Goal: Transaction & Acquisition: Purchase product/service

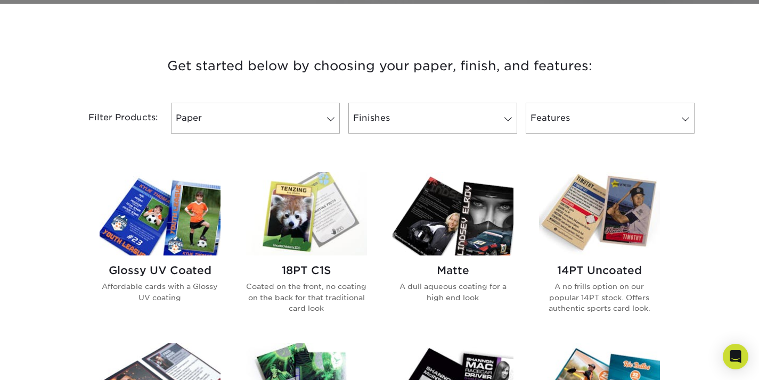
scroll to position [368, 0]
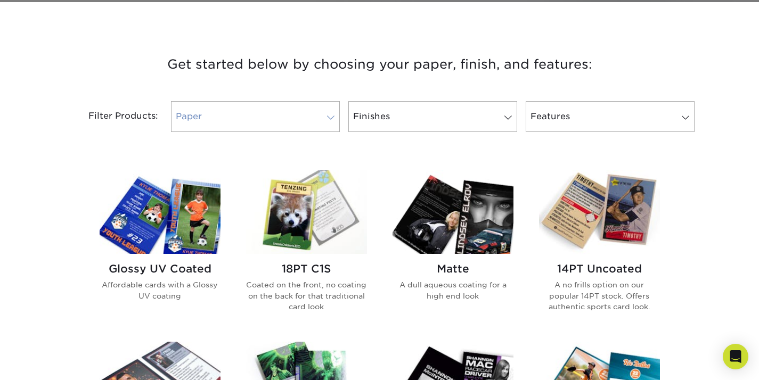
click at [322, 118] on link "Paper" at bounding box center [255, 116] width 169 height 31
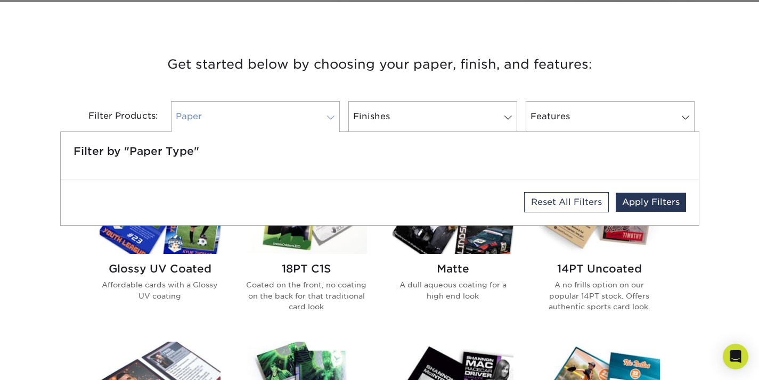
click at [322, 118] on link "Paper" at bounding box center [255, 116] width 169 height 31
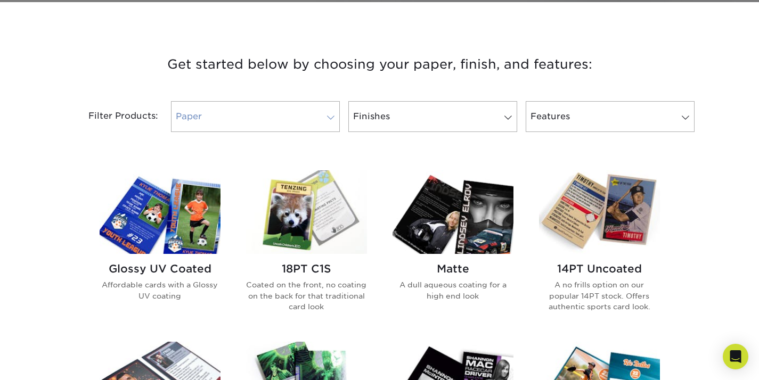
click at [322, 118] on link "Paper" at bounding box center [255, 116] width 169 height 31
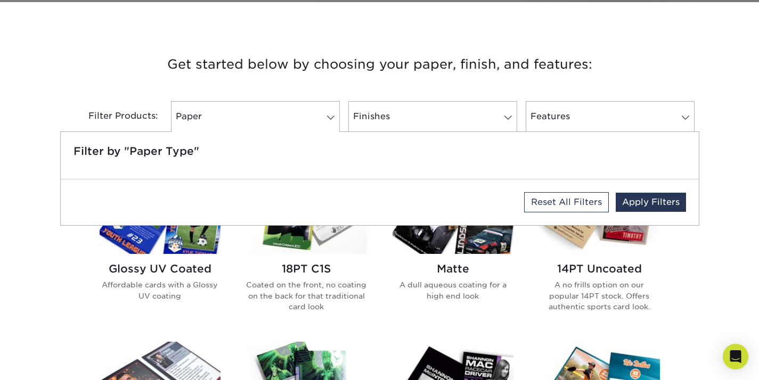
click at [412, 84] on h3 "Get started below by choosing your paper, finish, and features:" at bounding box center [379, 64] width 623 height 48
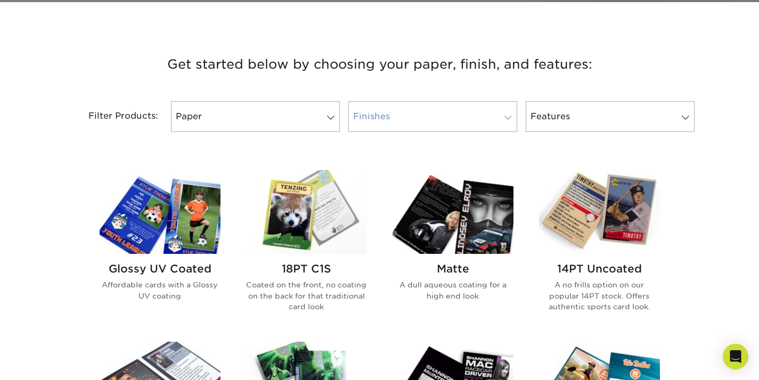
click at [496, 111] on link "Finishes" at bounding box center [432, 116] width 169 height 31
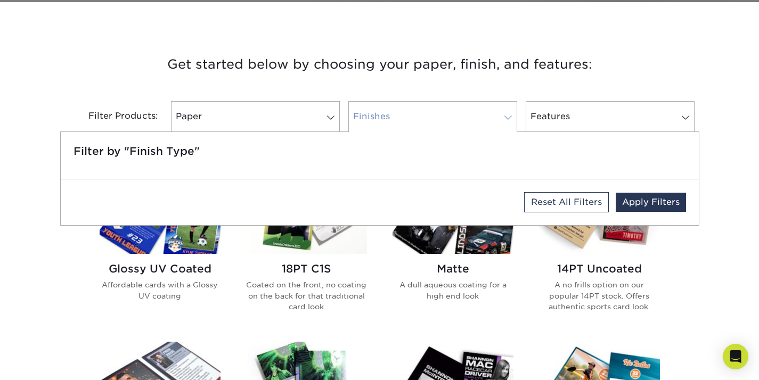
click at [496, 111] on link "Finishes" at bounding box center [432, 116] width 169 height 31
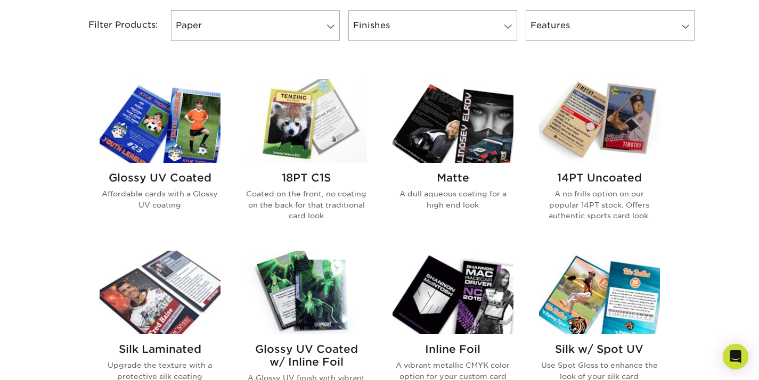
scroll to position [458, 0]
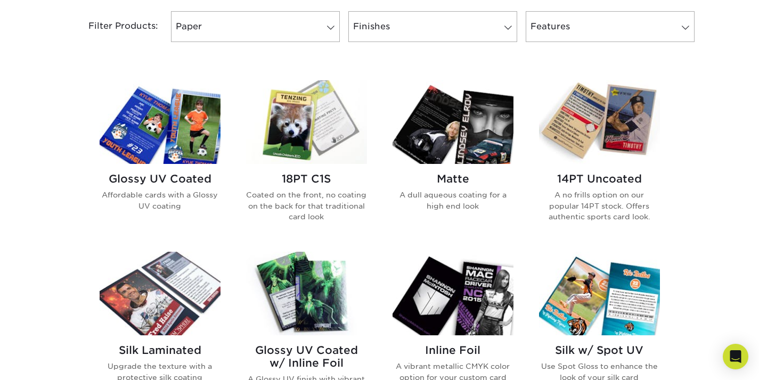
click at [474, 103] on img at bounding box center [452, 122] width 121 height 84
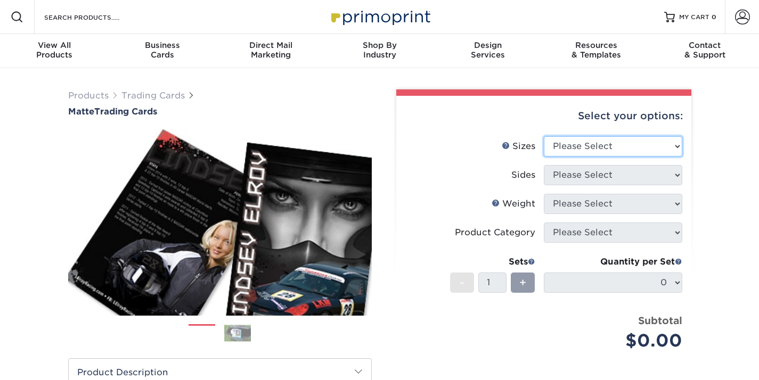
click at [674, 149] on select "Please Select 2.5" x 3.5"" at bounding box center [613, 146] width 138 height 20
select select "2.50x3.50"
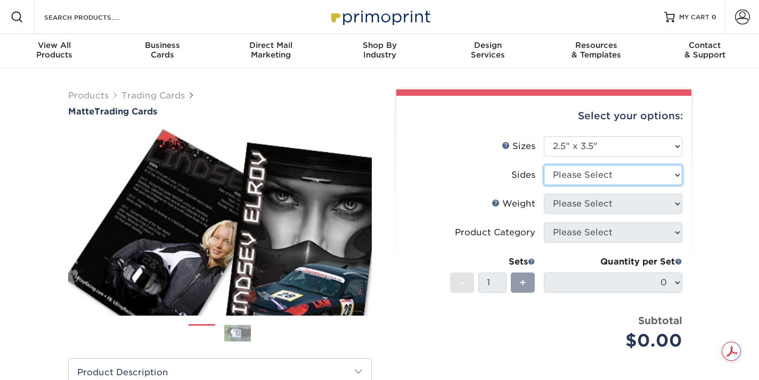
click at [672, 175] on select "Please Select Print Both Sides Print Front Only" at bounding box center [613, 175] width 138 height 20
select select "13abbda7-1d64-4f25-8bb2-c179b224825d"
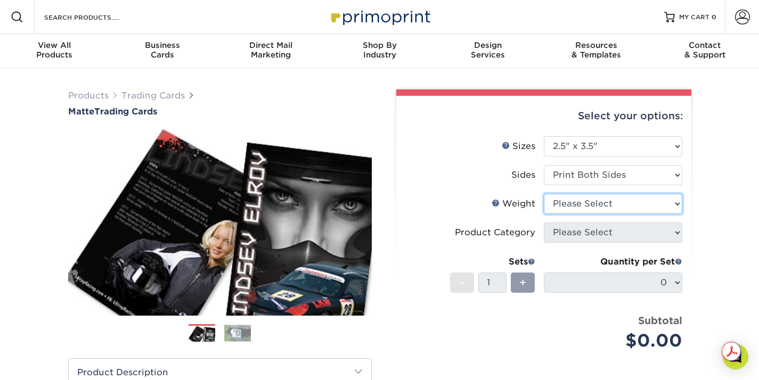
click at [642, 206] on select "Please Select 16PT 14PT" at bounding box center [613, 204] width 138 height 20
select select "16PT"
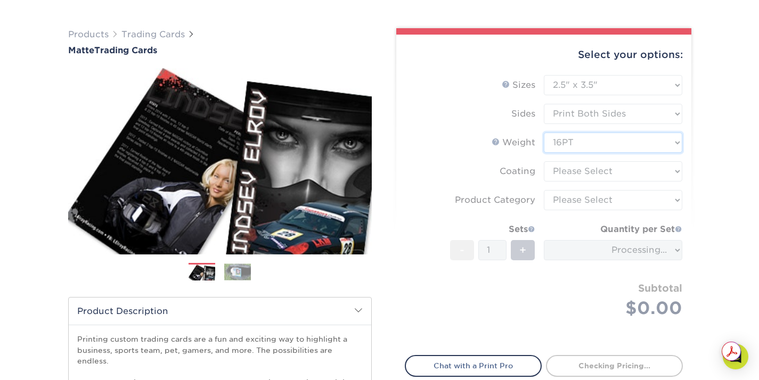
scroll to position [69, 0]
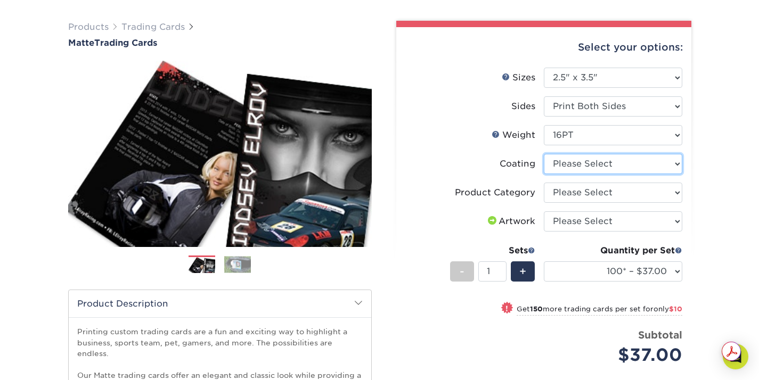
click at [648, 162] on select at bounding box center [613, 164] width 138 height 20
select select "121bb7b5-3b4d-429f-bd8d-bbf80e953313"
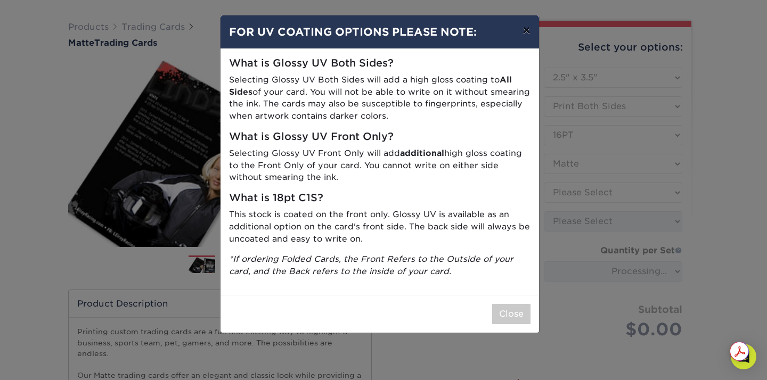
click at [525, 26] on button "×" at bounding box center [526, 30] width 24 height 30
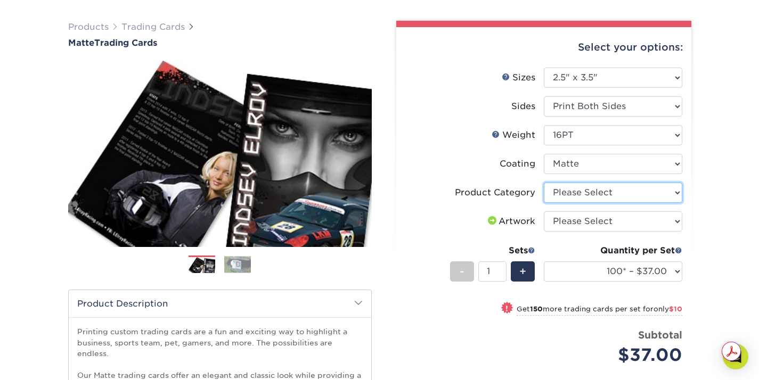
click at [653, 193] on select "Please Select Trading Cards" at bounding box center [613, 193] width 138 height 20
select select "c2f9bce9-36c2-409d-b101-c29d9d031e18"
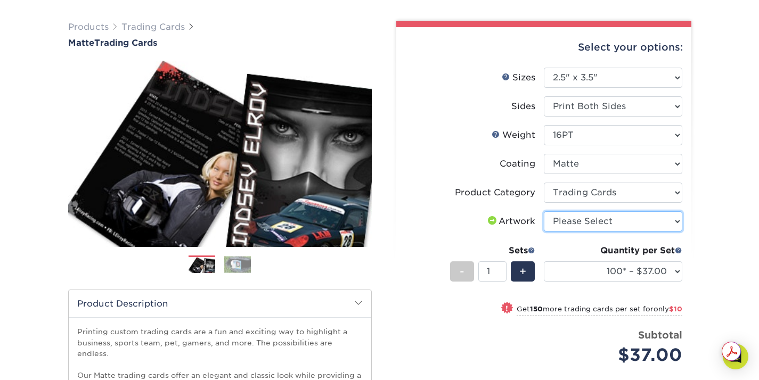
click at [645, 225] on select "Please Select I will upload files I need a design - $100" at bounding box center [613, 221] width 138 height 20
select select "upload"
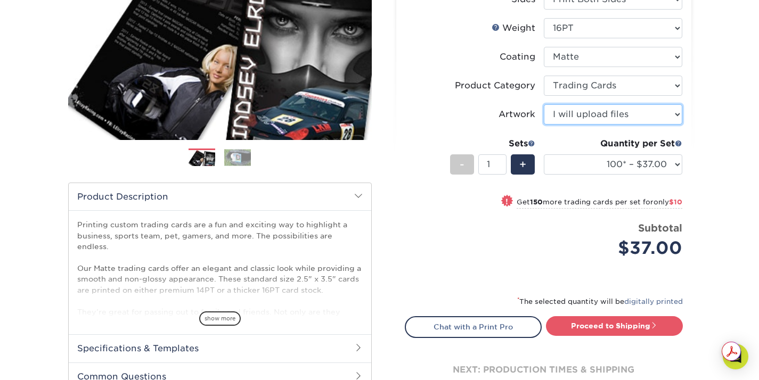
scroll to position [176, 0]
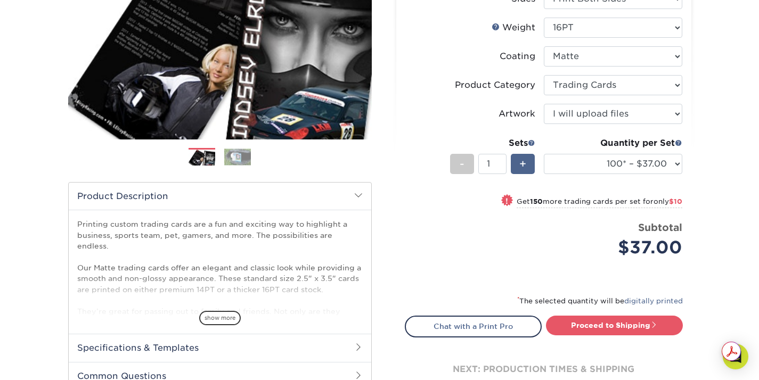
click at [522, 163] on span "+" at bounding box center [522, 164] width 7 height 16
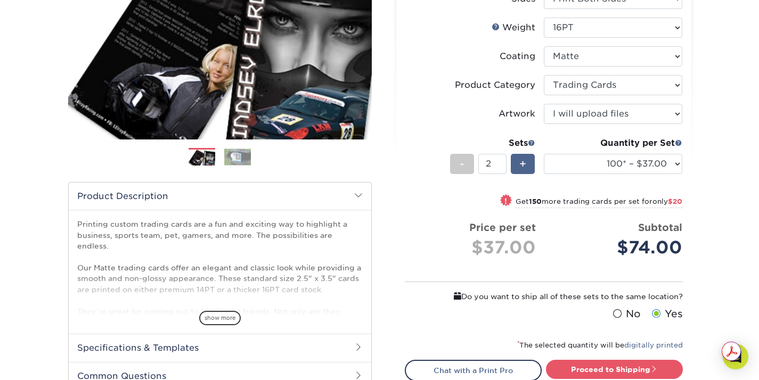
click at [522, 163] on span "+" at bounding box center [522, 164] width 7 height 16
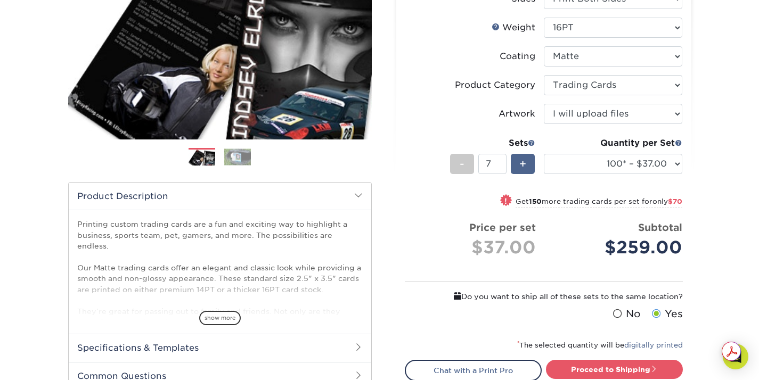
click at [522, 163] on span "+" at bounding box center [522, 164] width 7 height 16
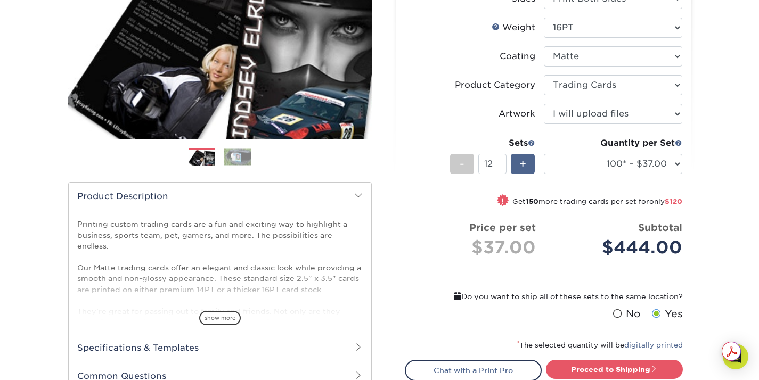
click at [522, 163] on span "+" at bounding box center [522, 164] width 7 height 16
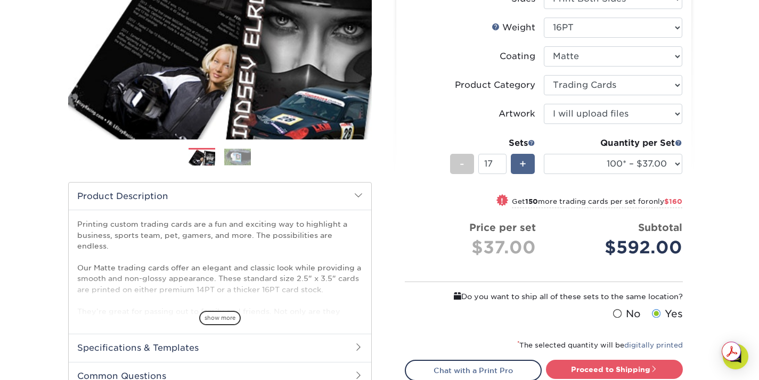
click at [522, 163] on span "+" at bounding box center [522, 164] width 7 height 16
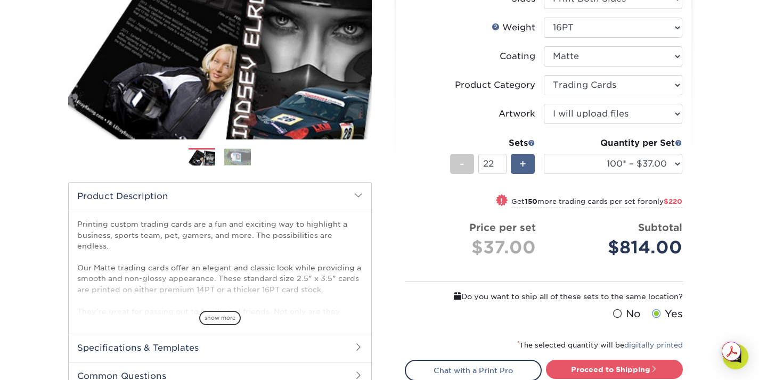
click at [522, 163] on span "+" at bounding box center [522, 164] width 7 height 16
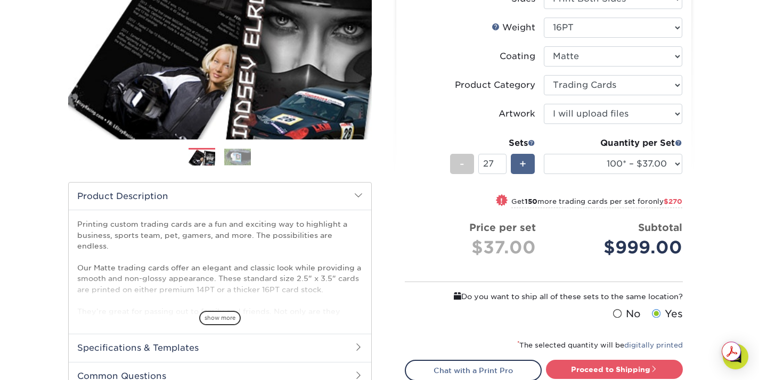
click at [522, 163] on span "+" at bounding box center [522, 164] width 7 height 16
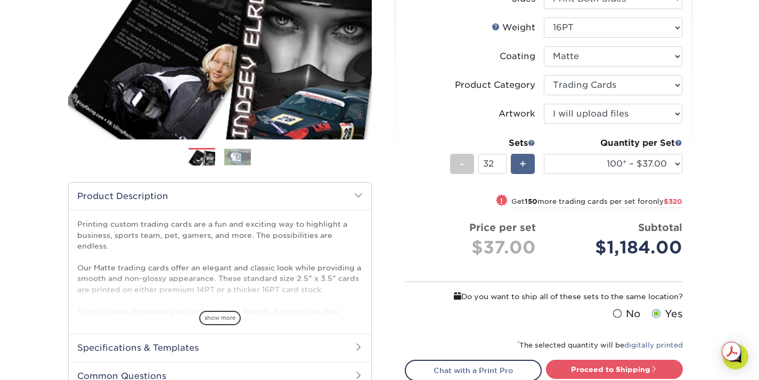
click at [522, 163] on span "+" at bounding box center [522, 164] width 7 height 16
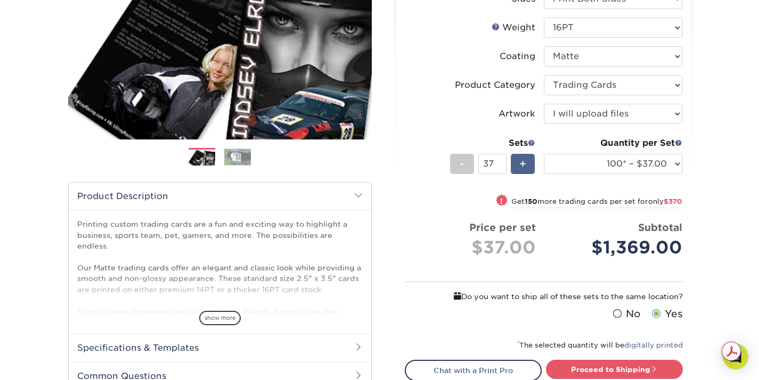
click at [522, 163] on span "+" at bounding box center [522, 164] width 7 height 16
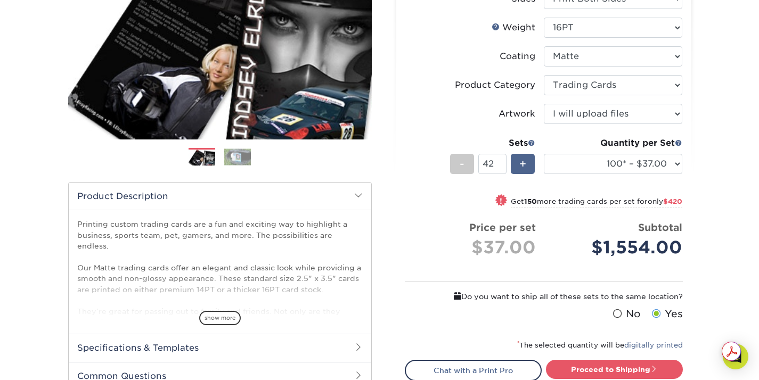
click at [522, 163] on span "+" at bounding box center [522, 164] width 7 height 16
type input "46"
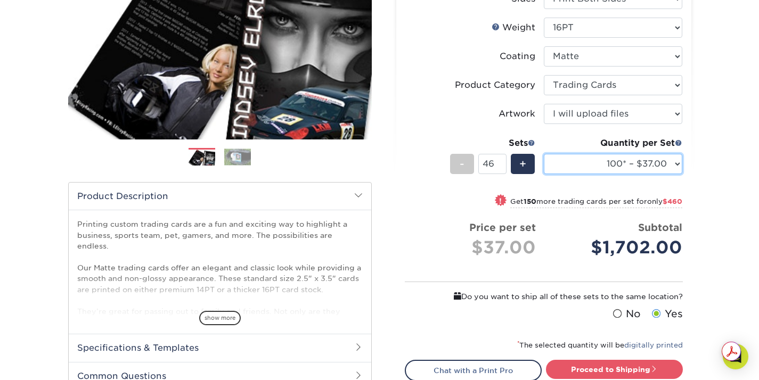
click at [674, 163] on select "100* – $37.00 250* – $47.00 500* – $58.00 1000 – $71.00 2500 – $141.00 5000 – $…" at bounding box center [613, 164] width 138 height 20
select select "500* – $58.00"
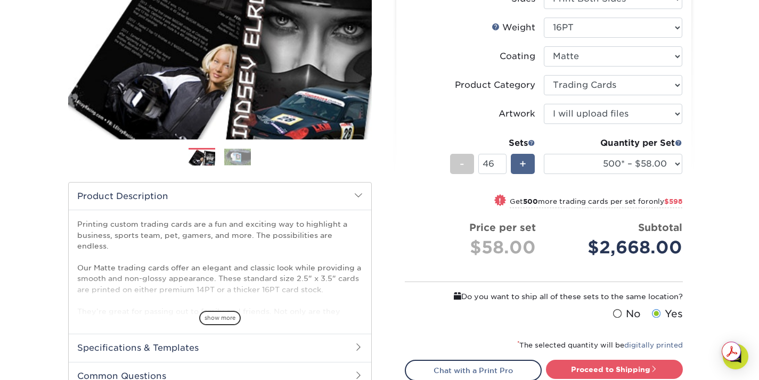
click at [519, 163] on span "+" at bounding box center [522, 164] width 7 height 16
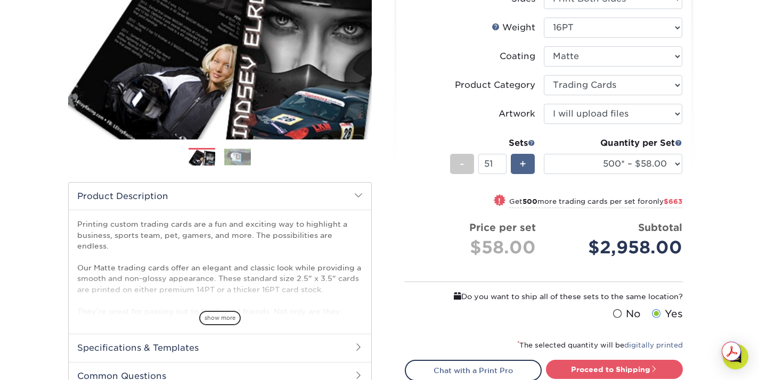
click at [519, 163] on span "+" at bounding box center [522, 164] width 7 height 16
type input "55"
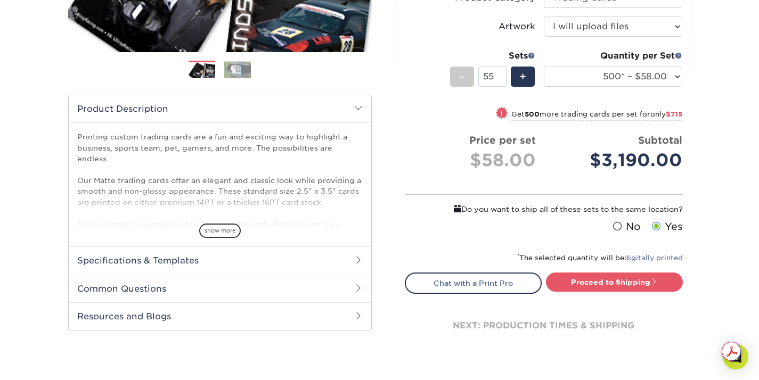
scroll to position [263, 0]
click at [738, 102] on div "Products Trading Cards Matte Trading Cards" at bounding box center [379, 101] width 759 height 592
